Goal: Task Accomplishment & Management: Manage account settings

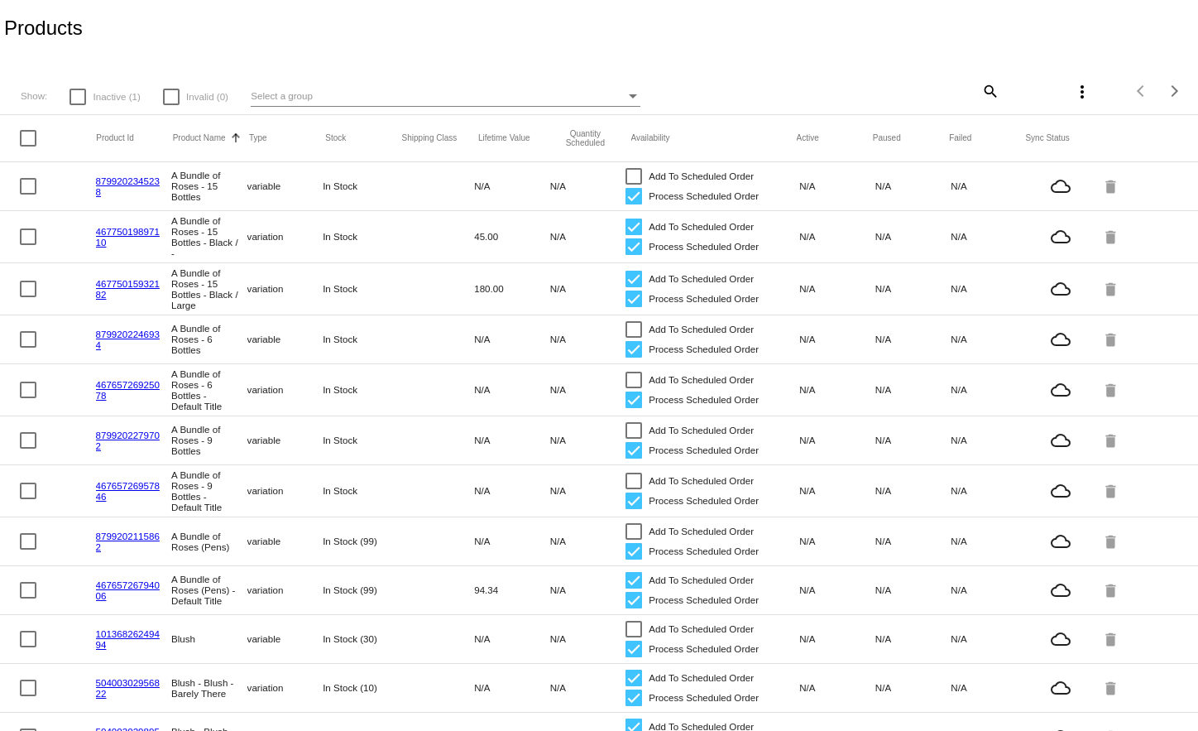
click at [980, 91] on mat-icon "search" at bounding box center [990, 91] width 20 height 26
click at [927, 84] on input "Search" at bounding box center [899, 88] width 199 height 13
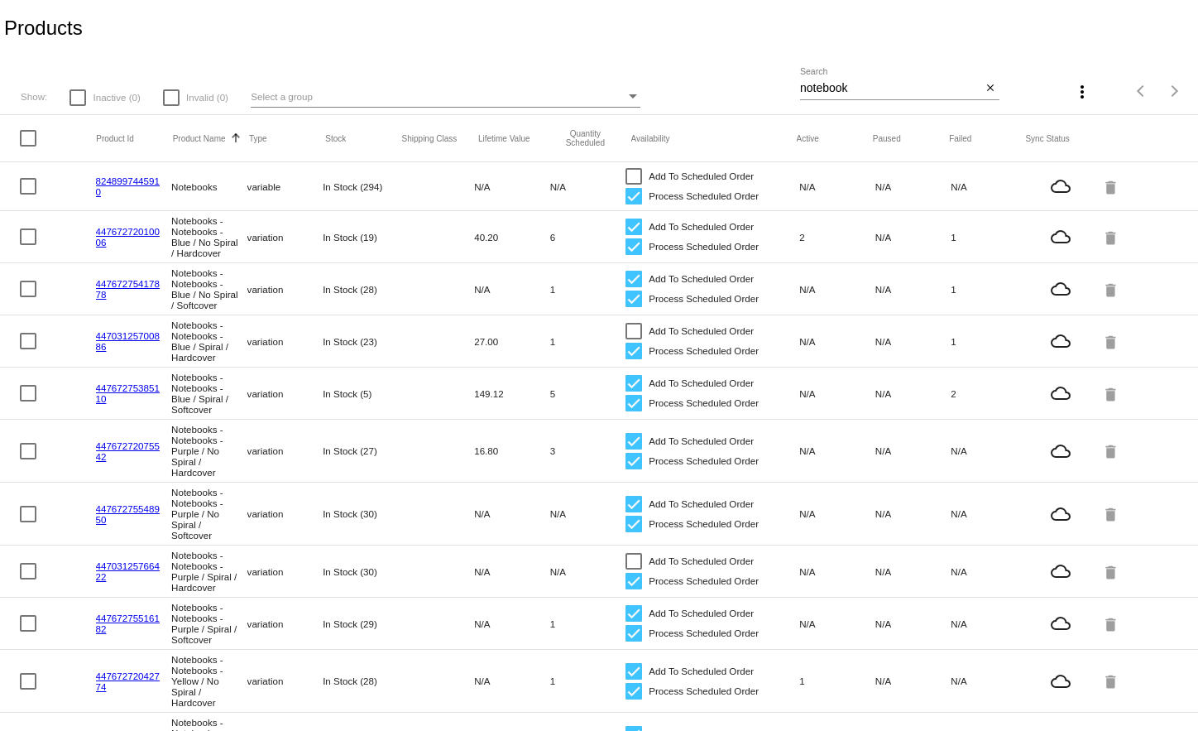
click at [896, 80] on div "notebook Search" at bounding box center [891, 84] width 182 height 32
drag, startPoint x: 876, startPoint y: 90, endPoint x: 763, endPoint y: 80, distance: 113.8
click at [763, 80] on div "Show: Inactive (0) Invalid (0) Select a group notebook Search close more_vert I…" at bounding box center [599, 85] width 1198 height 59
type input "blush"
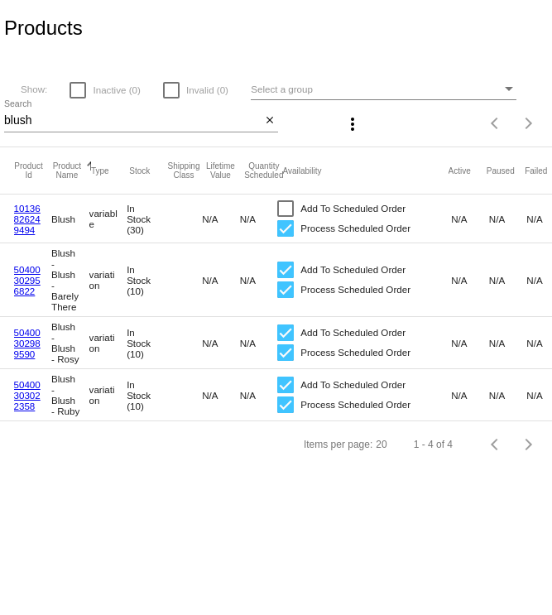
scroll to position [0, 49]
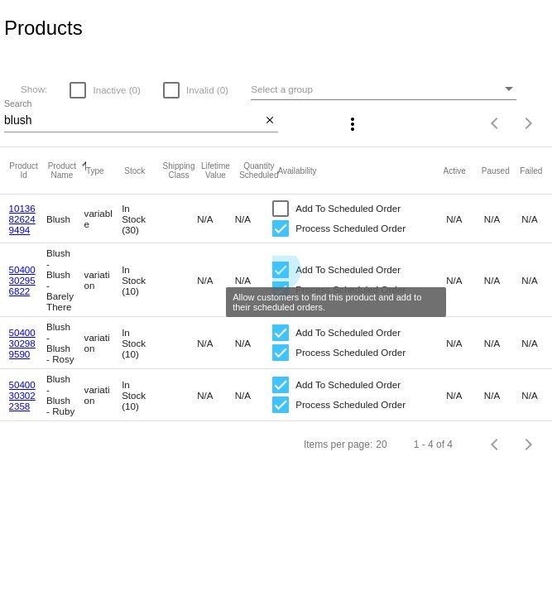
click at [279, 263] on div at bounding box center [280, 269] width 17 height 17
click at [280, 278] on input "Add To Scheduled Order" at bounding box center [280, 278] width 1 height 1
checkbox input "false"
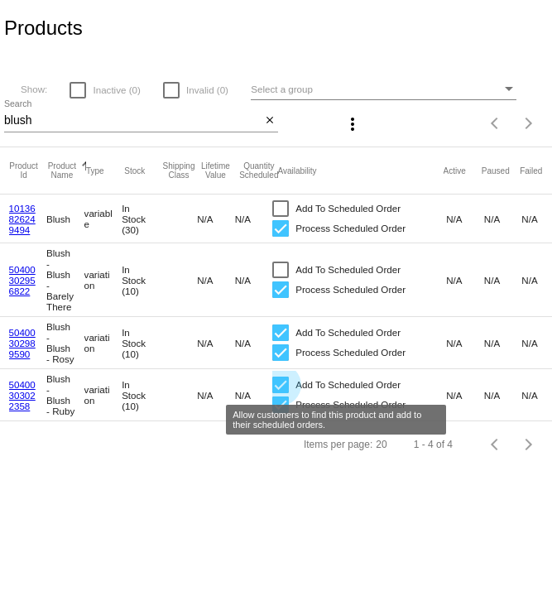
click at [284, 381] on div at bounding box center [280, 384] width 17 height 17
click at [281, 393] on input "Add To Scheduled Order" at bounding box center [280, 393] width 1 height 1
checkbox input "false"
